Goal: Task Accomplishment & Management: Complete application form

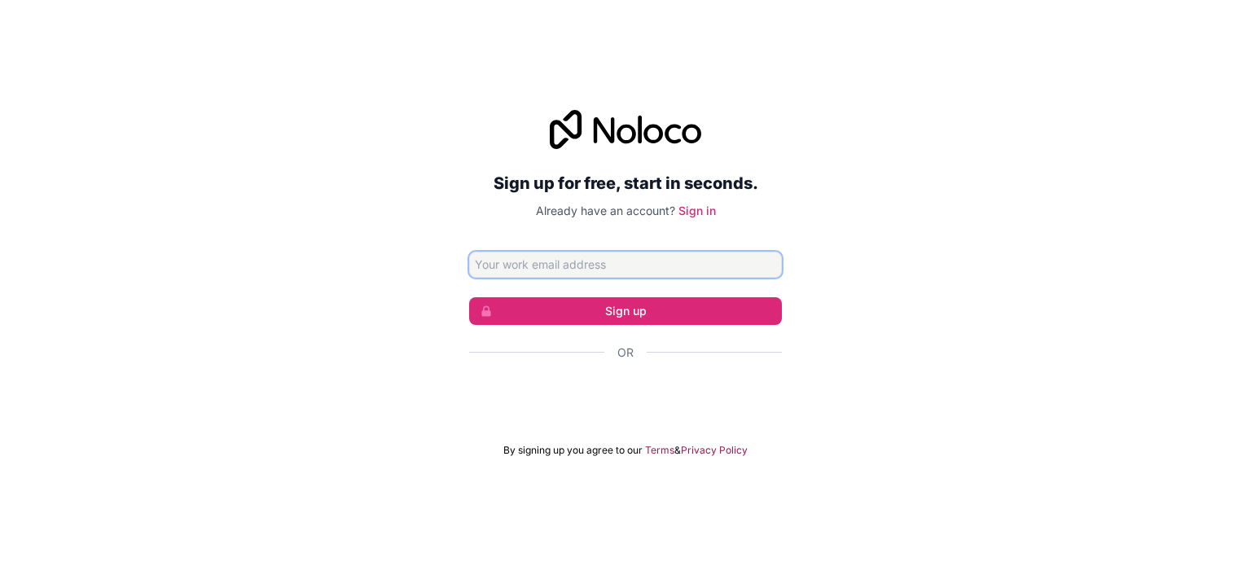
click at [591, 263] on input "Email address" at bounding box center [625, 265] width 313 height 26
type input "[EMAIL_ADDRESS][DOMAIN_NAME]"
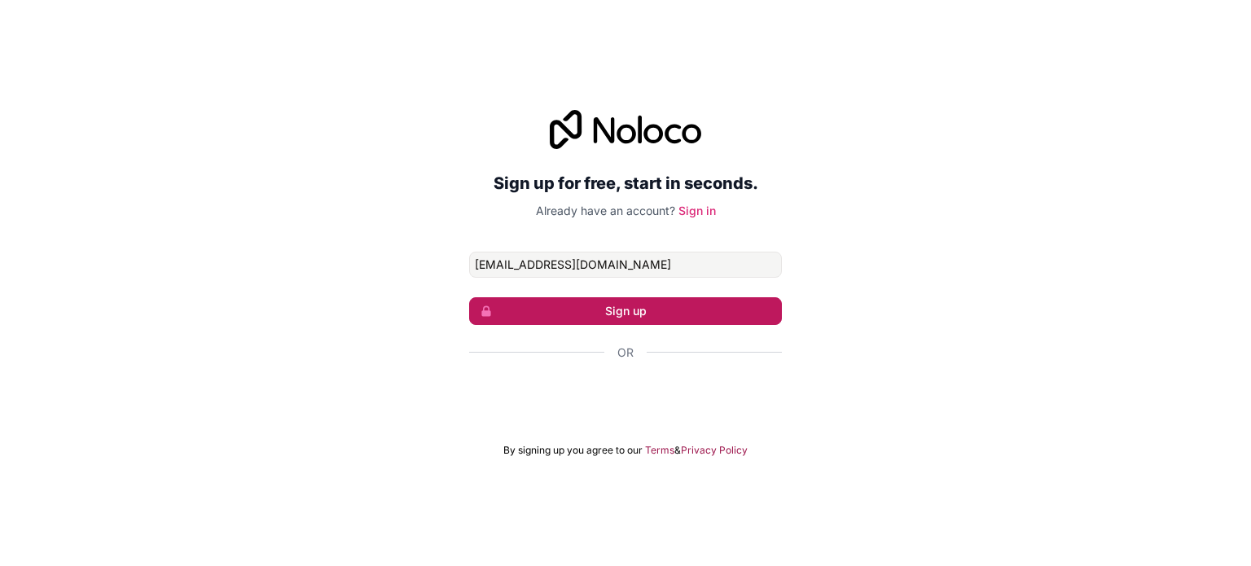
click at [615, 319] on button "Sign up" at bounding box center [625, 311] width 313 height 28
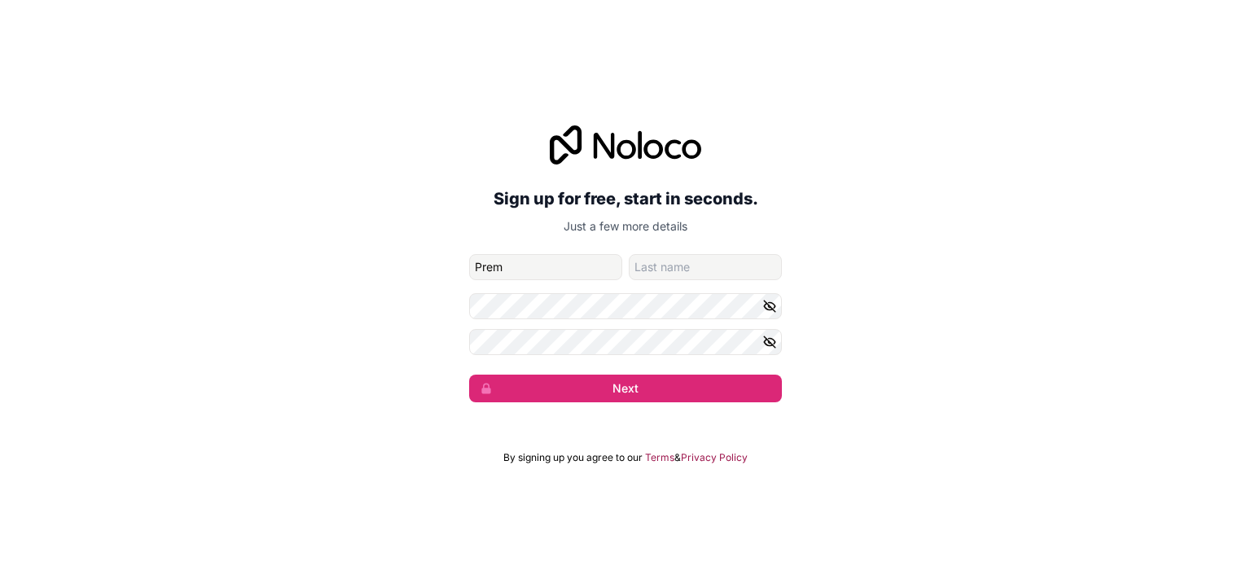
type input "Prem"
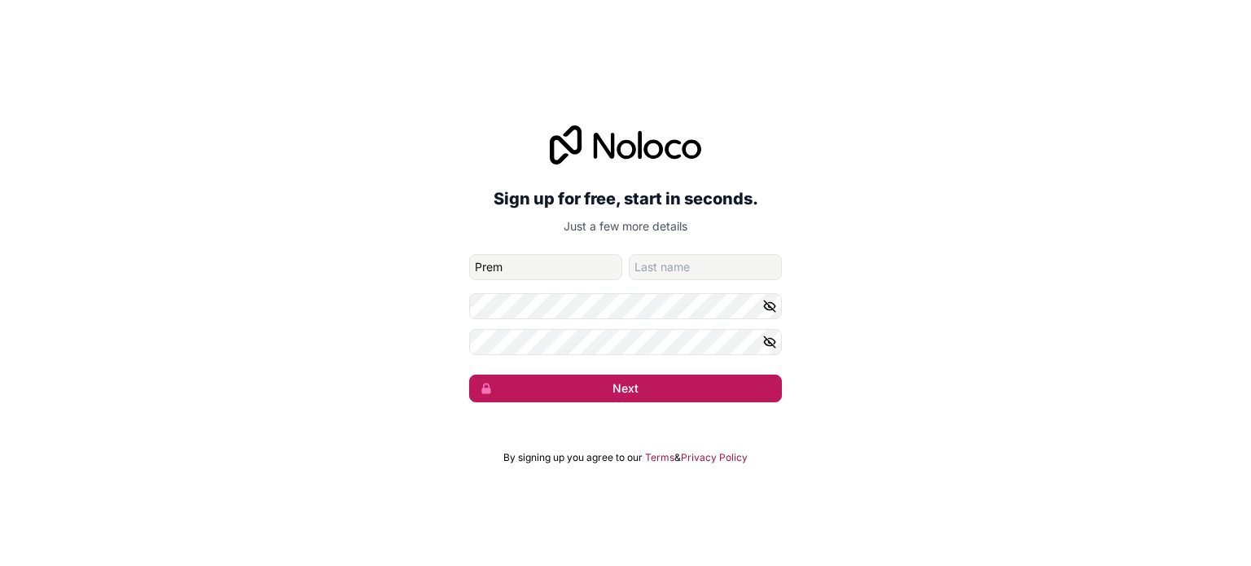
click at [651, 385] on button "Next" at bounding box center [625, 389] width 313 height 28
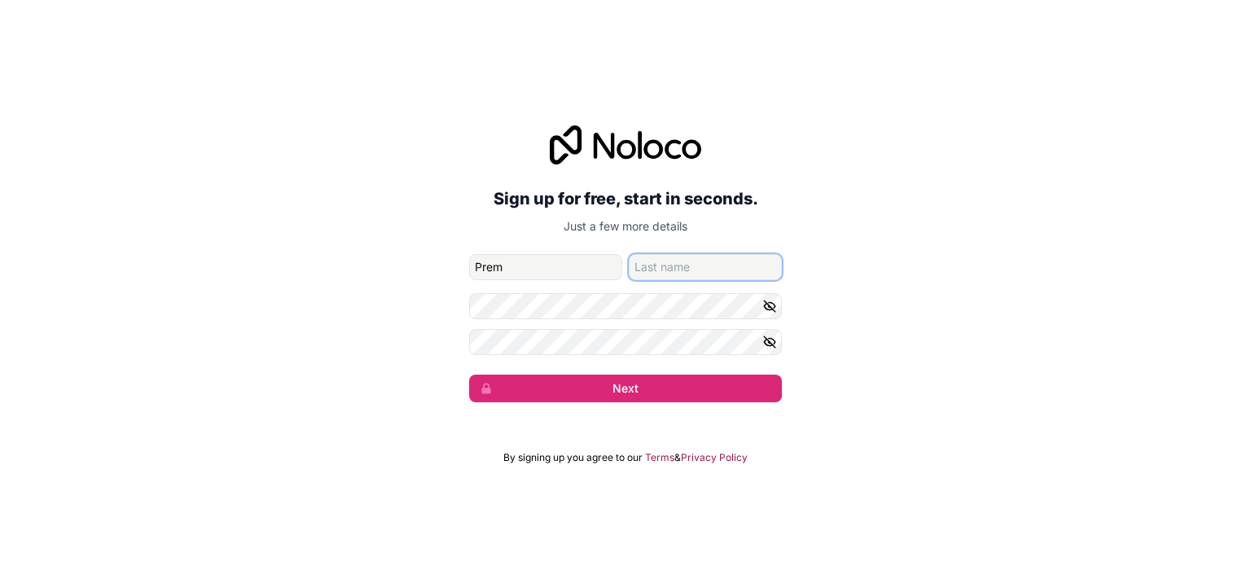
click at [646, 257] on input "family-name" at bounding box center [705, 267] width 153 height 26
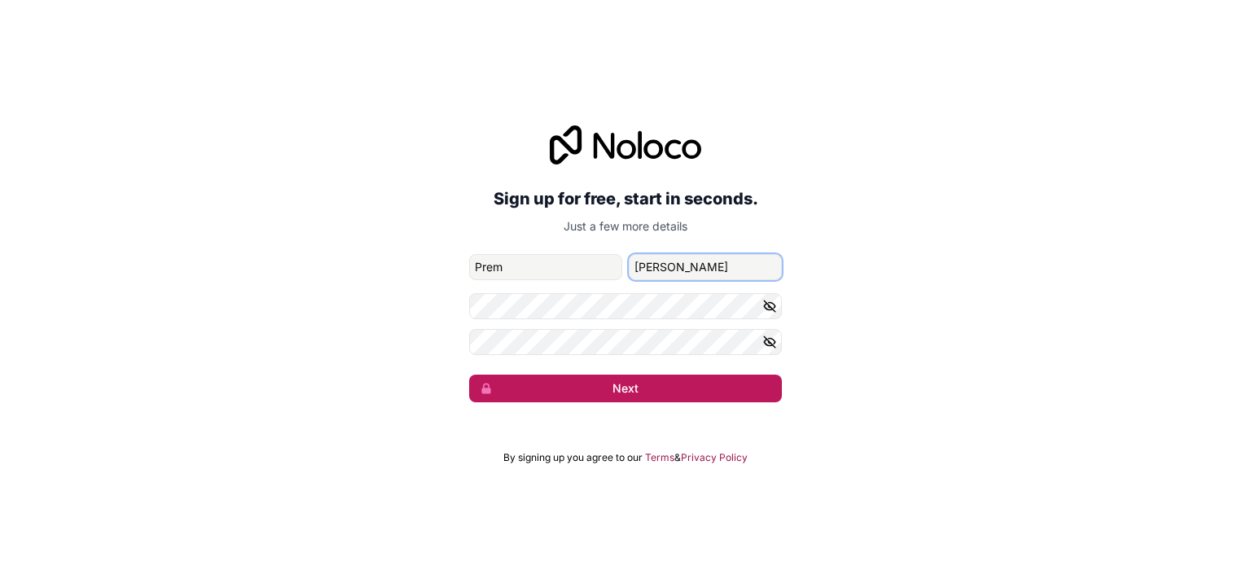
type input "[PERSON_NAME]"
click at [628, 395] on button "Next" at bounding box center [625, 389] width 313 height 28
click at [591, 379] on button "Next" at bounding box center [625, 389] width 313 height 28
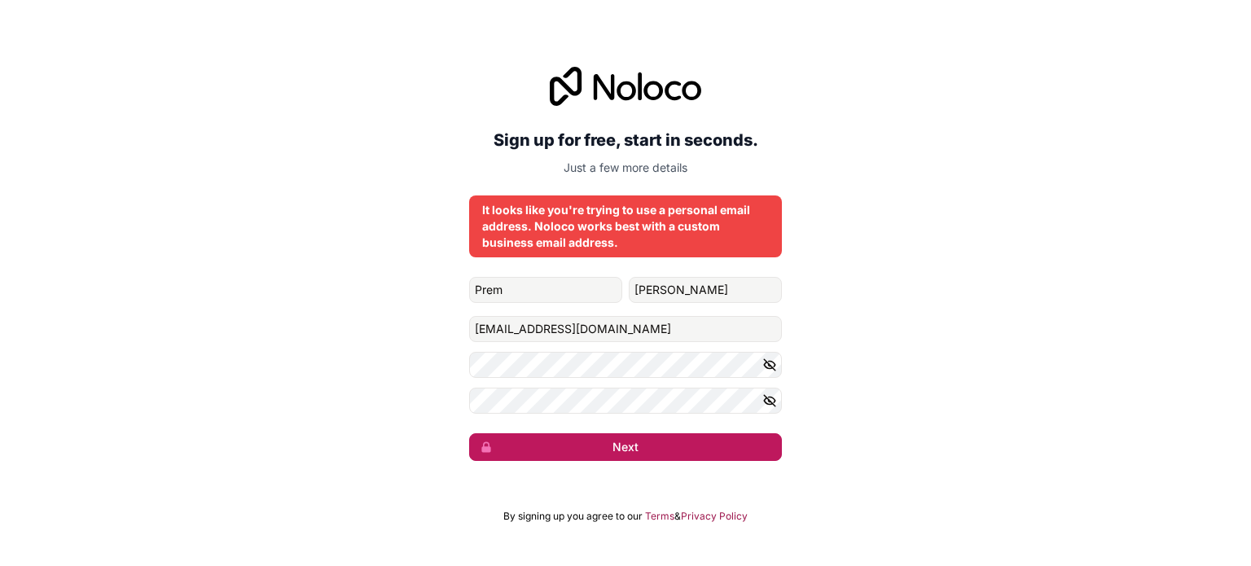
click at [569, 449] on button "Next" at bounding box center [625, 447] width 313 height 28
